Goal: Check status: Check status

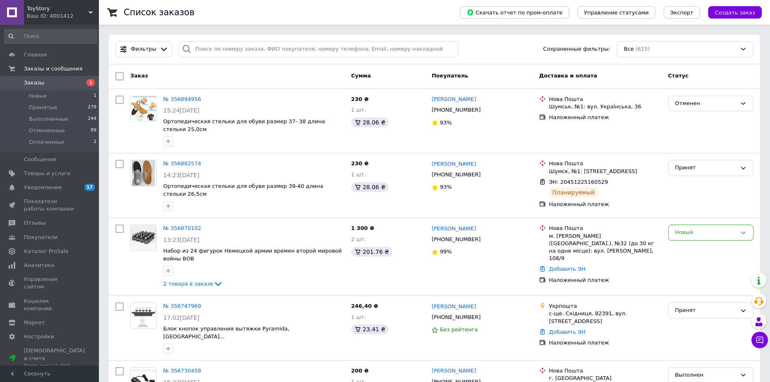
click at [57, 87] on span "Заказы" at bounding box center [50, 82] width 52 height 7
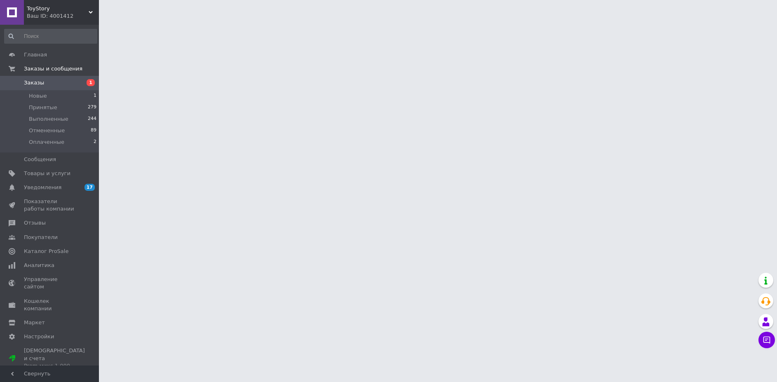
click at [44, 9] on span "ToyStory" at bounding box center [58, 8] width 62 height 7
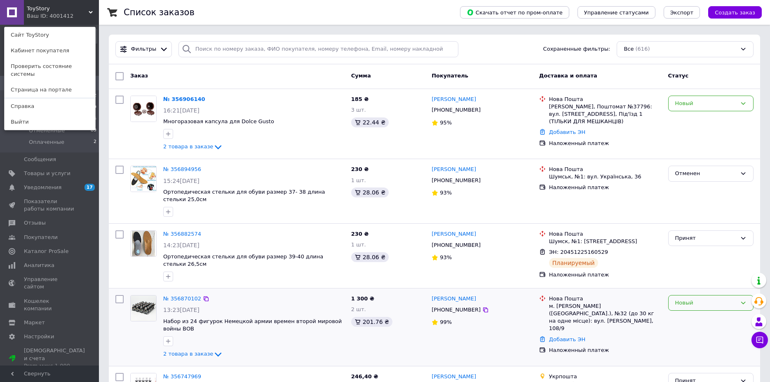
click at [681, 299] on div "Новый" at bounding box center [706, 303] width 61 height 9
click at [679, 313] on li "Принят" at bounding box center [711, 320] width 85 height 15
click at [60, 17] on div "Ваш ID: 4001412" at bounding box center [44, 15] width 35 height 7
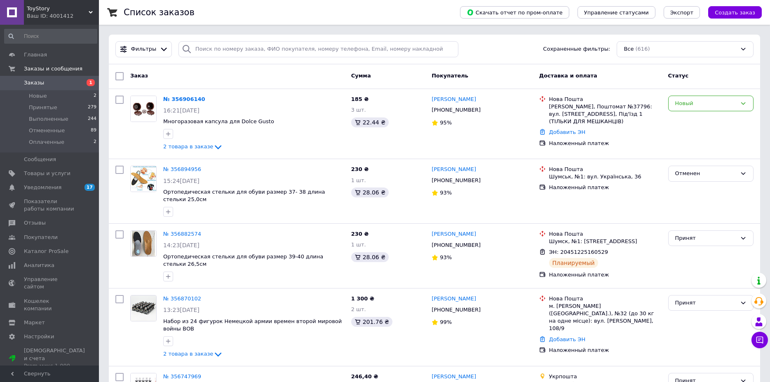
click at [70, 81] on span "Заказы" at bounding box center [50, 82] width 52 height 7
click at [66, 83] on span "Заказы" at bounding box center [50, 82] width 52 height 7
click at [25, 80] on span "Заказы" at bounding box center [34, 82] width 20 height 7
click at [66, 81] on span "Заказы" at bounding box center [50, 82] width 52 height 7
click at [68, 78] on link "Заказы 1" at bounding box center [50, 83] width 101 height 14
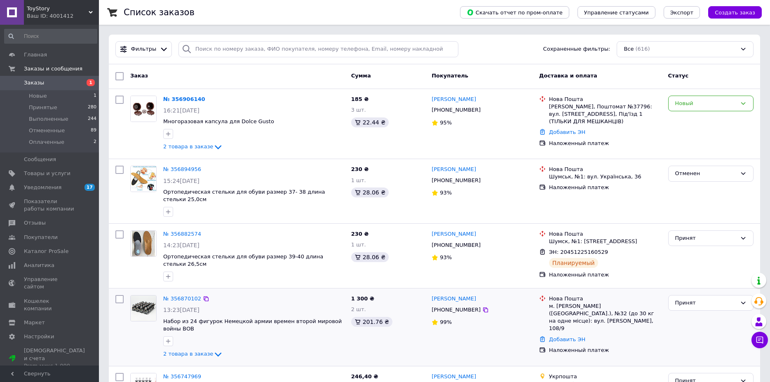
click at [184, 293] on div "№ 356870102 13:23[DATE] Набор из 24 фигурок Немецкой армии времен второй мирово…" at bounding box center [254, 327] width 188 height 71
click at [187, 296] on link "№ 356870102" at bounding box center [182, 299] width 38 height 6
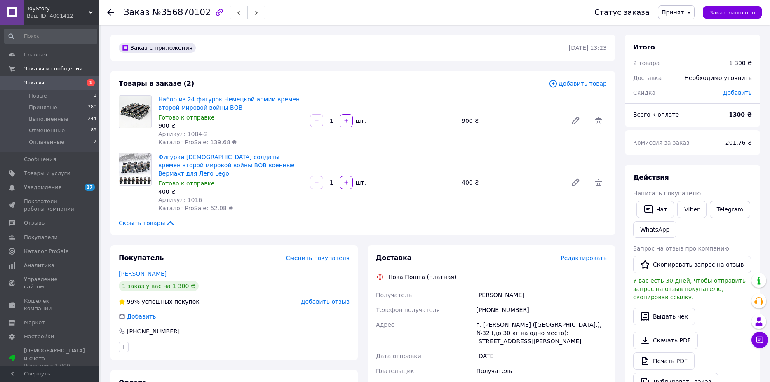
click at [57, 11] on span "ToyStory" at bounding box center [58, 8] width 62 height 7
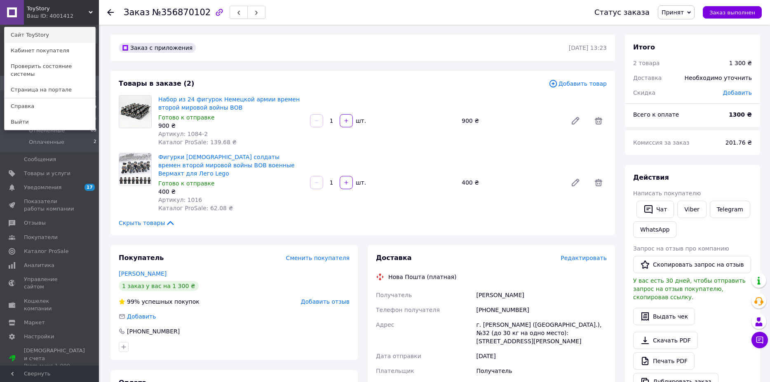
click at [57, 33] on link "Сайт ToyStory" at bounding box center [50, 35] width 91 height 16
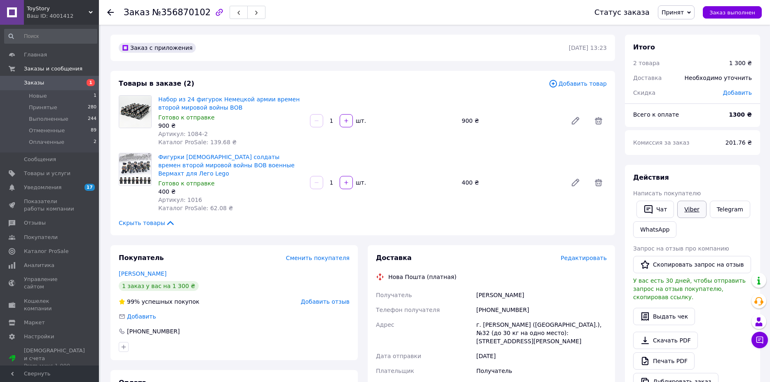
click at [684, 207] on link "Viber" at bounding box center [692, 209] width 29 height 17
click at [22, 83] on span at bounding box center [12, 82] width 24 height 7
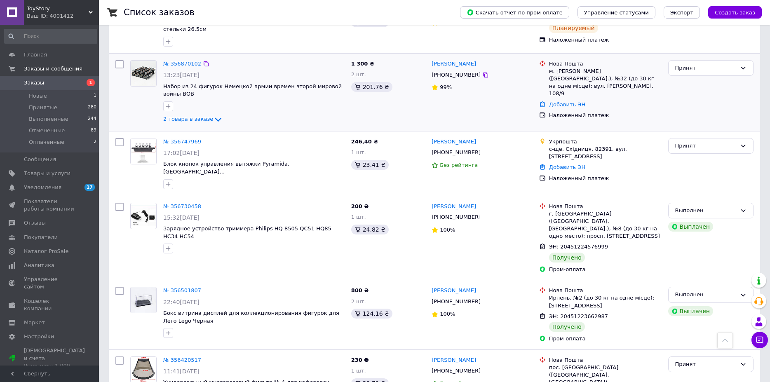
scroll to position [247, 0]
